Goal: Task Accomplishment & Management: Use online tool/utility

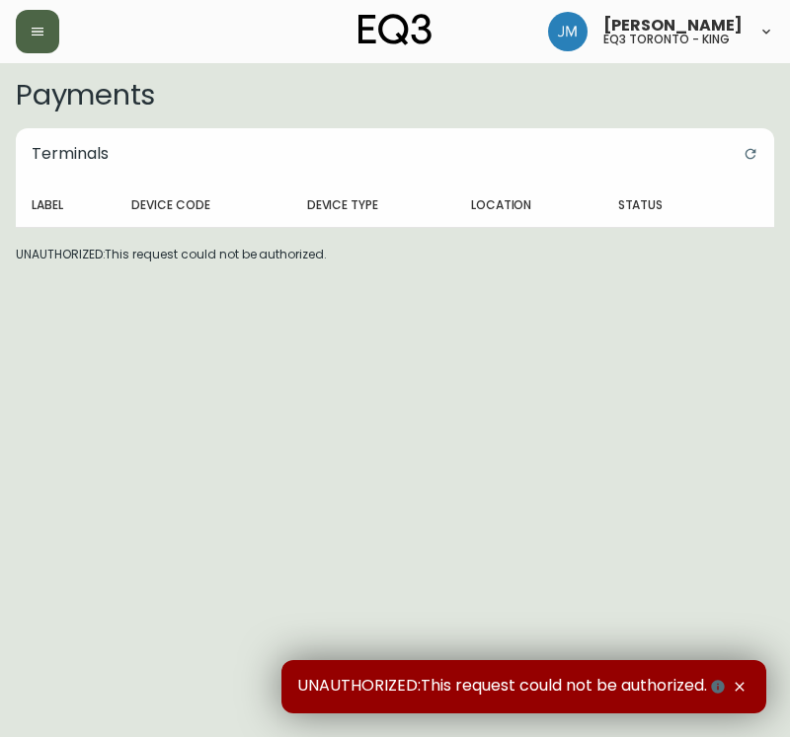
click at [44, 34] on icon "button" at bounding box center [38, 32] width 16 height 16
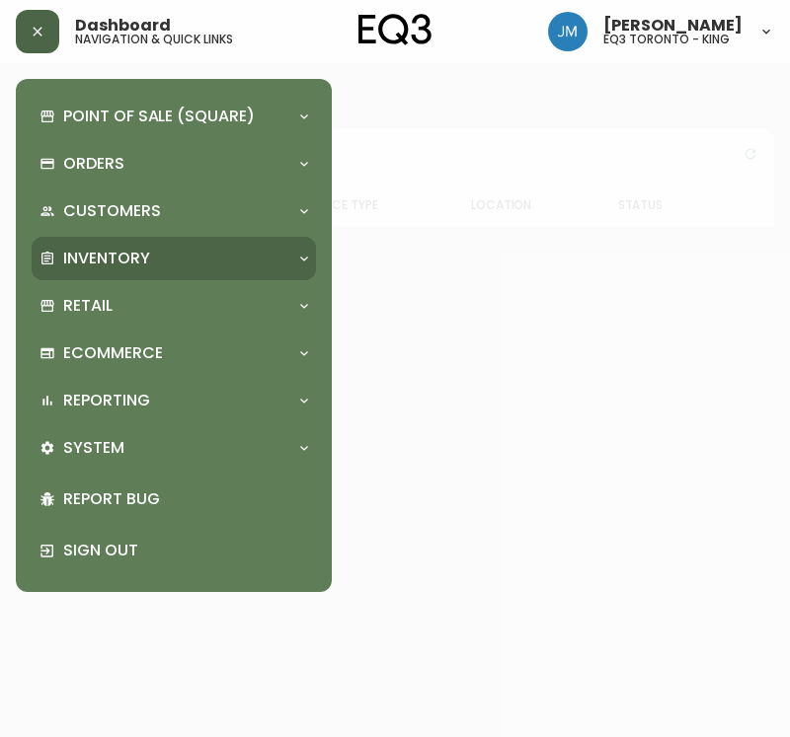
click at [83, 255] on p "Inventory" at bounding box center [106, 259] width 87 height 22
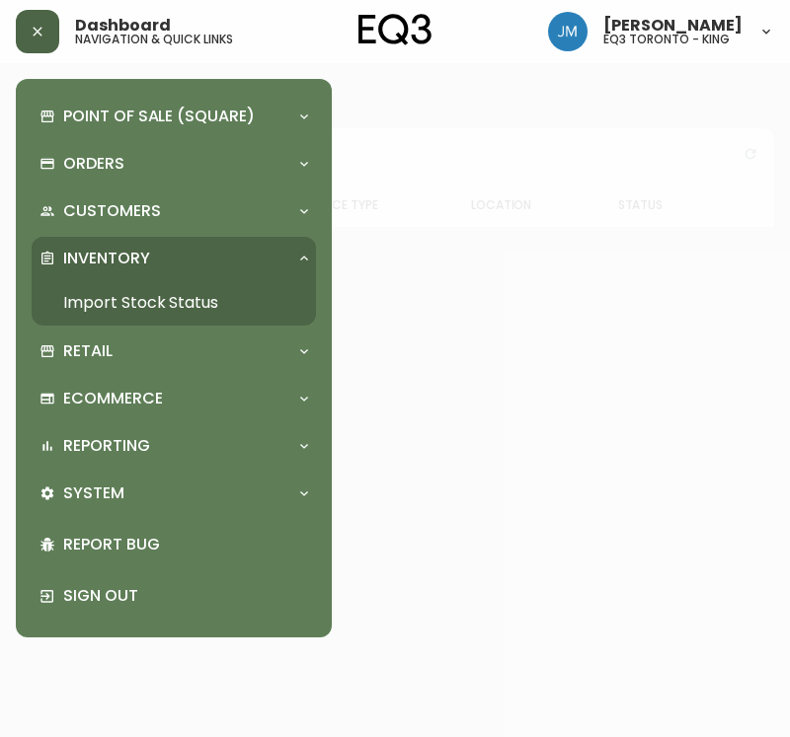
click at [151, 294] on link "Import Stock Status" at bounding box center [174, 302] width 284 height 45
